Goal: Book appointment/travel/reservation

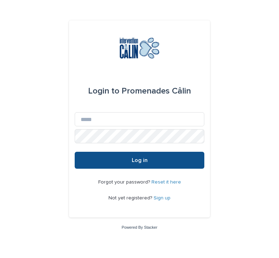
scroll to position [61, 0]
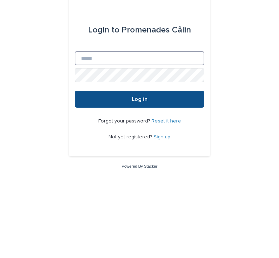
type input "**********"
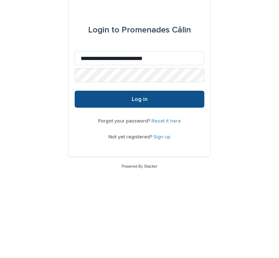
click at [140, 152] on button "Log in" at bounding box center [140, 160] width 130 height 17
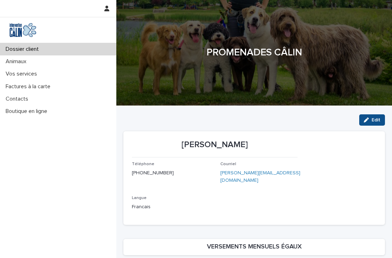
click at [24, 74] on p "Vos services" at bounding box center [23, 73] width 40 height 7
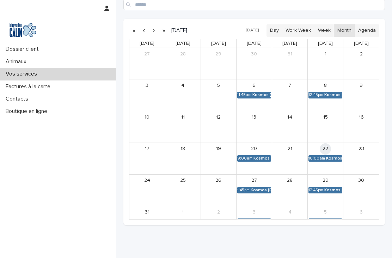
scroll to position [158, 0]
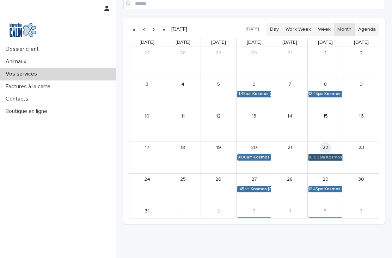
click at [279, 158] on link "10:00am Kosmos Beauchamp" at bounding box center [325, 157] width 34 height 6
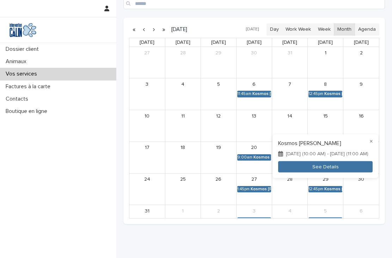
click at [279, 168] on button "See Details" at bounding box center [325, 167] width 94 height 12
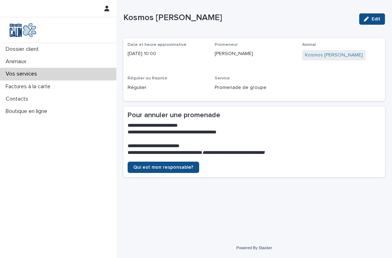
click at [70, 79] on div "Vos services" at bounding box center [58, 74] width 116 height 12
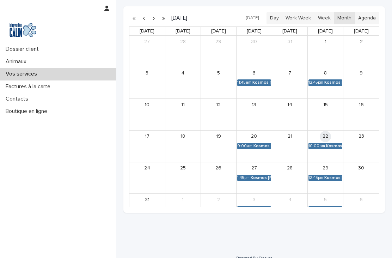
scroll to position [170, 0]
click at [252, 205] on link "11:45am Kosmos Beauchamp" at bounding box center [254, 208] width 34 height 6
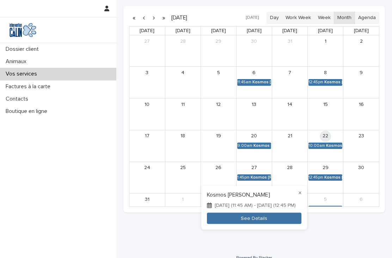
click at [37, 195] on div at bounding box center [196, 129] width 392 height 258
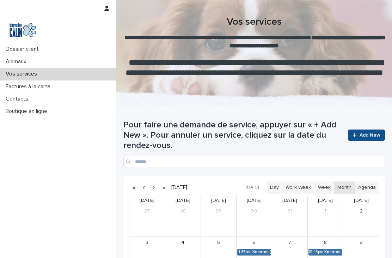
scroll to position [0, 0]
click at [279, 133] on span "Add New" at bounding box center [369, 135] width 21 height 5
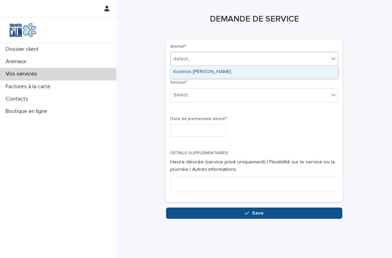
click at [279, 65] on div "DEMANDE DE SERVICE Loading... Saving… Loading... Saving… Loading... Saving… Ani…" at bounding box center [254, 109] width 262 height 219
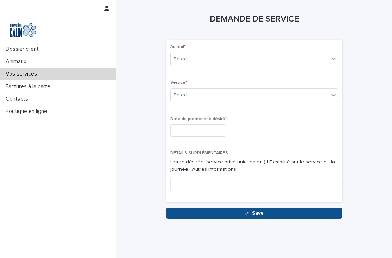
click at [26, 64] on p "Animaux" at bounding box center [17, 61] width 29 height 7
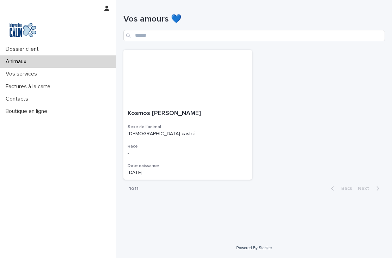
click at [23, 76] on p "Vos services" at bounding box center [23, 73] width 40 height 7
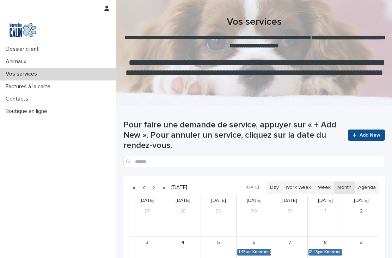
click at [26, 49] on p "Dossier client" at bounding box center [24, 49] width 42 height 7
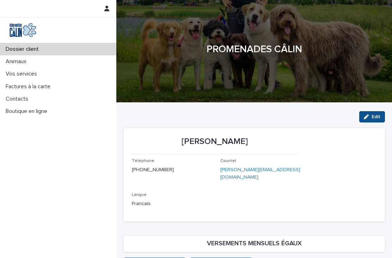
scroll to position [0, 0]
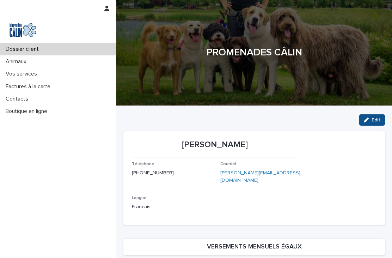
click at [16, 68] on div "Vos services" at bounding box center [58, 74] width 116 height 12
